Goal: Task Accomplishment & Management: Use online tool/utility

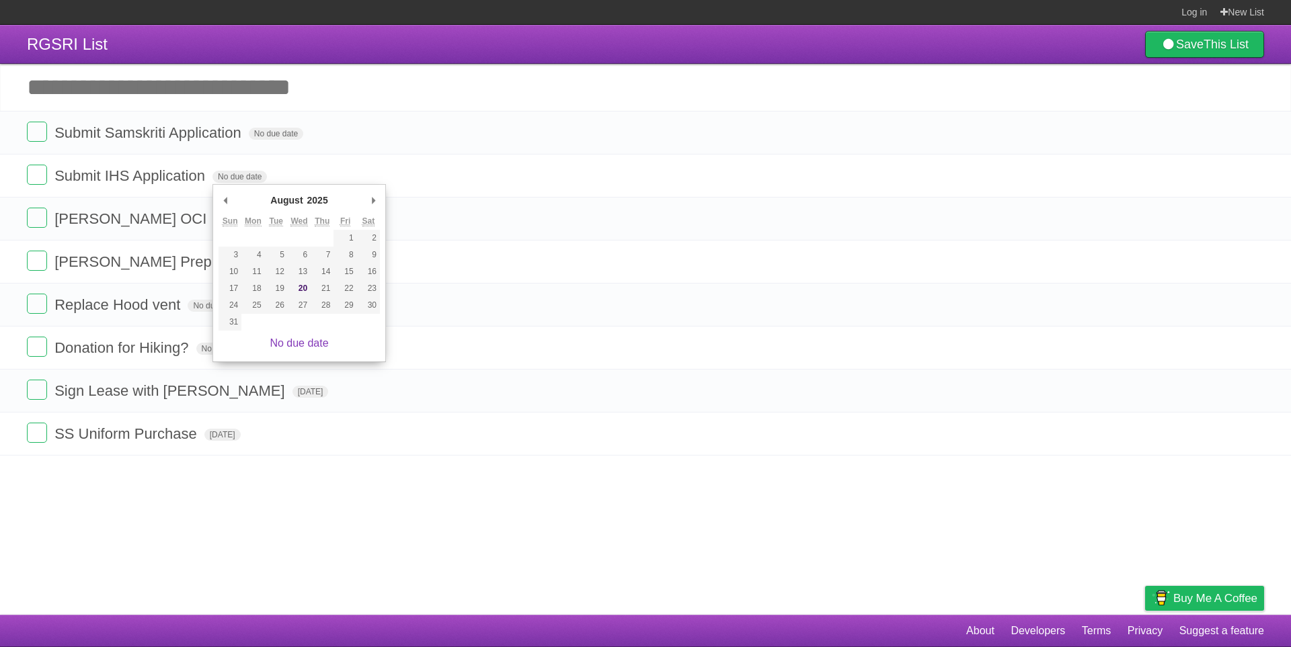
click at [398, 526] on article "RGSRI List Save This List Add another task ********* Submit Samskriti Applicati…" at bounding box center [645, 320] width 1291 height 590
